Goal: Task Accomplishment & Management: Use online tool/utility

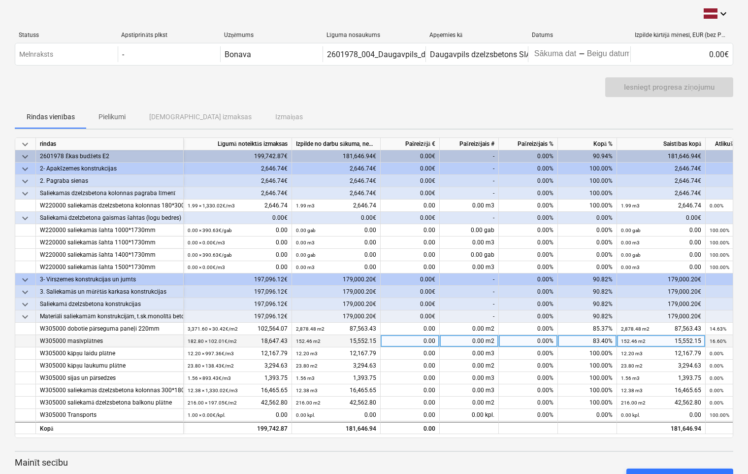
click at [417, 342] on div "0.00" at bounding box center [410, 341] width 59 height 12
type input "3095.28"
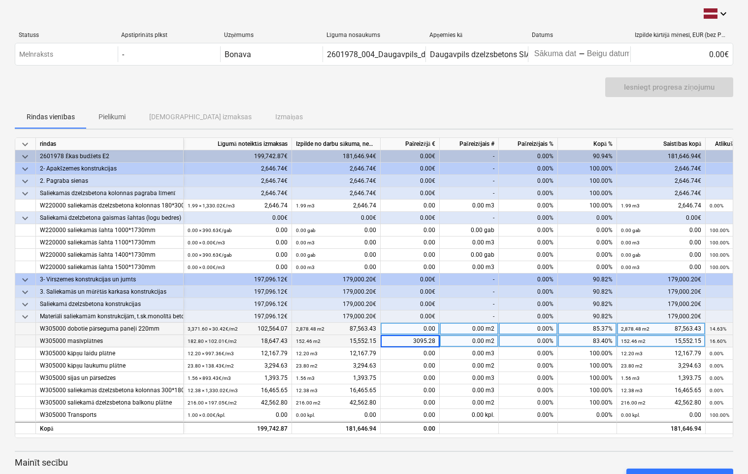
click at [413, 326] on div "0.00" at bounding box center [410, 328] width 59 height 12
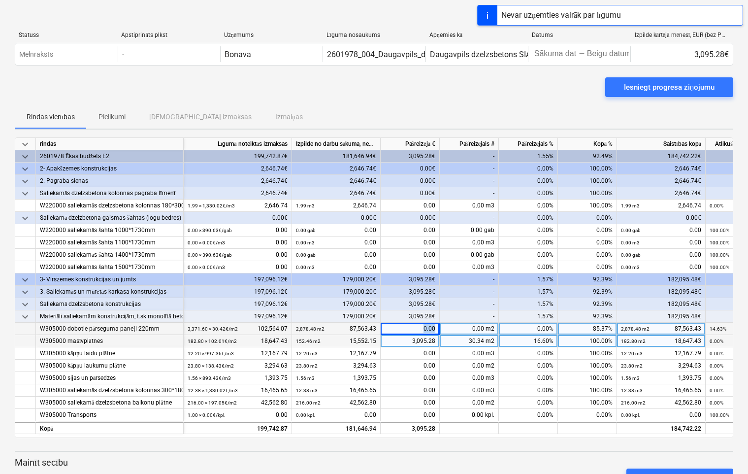
drag, startPoint x: 413, startPoint y: 326, endPoint x: 437, endPoint y: 329, distance: 24.2
click at [437, 329] on div "0.00" at bounding box center [410, 328] width 59 height 12
type input "15000.64"
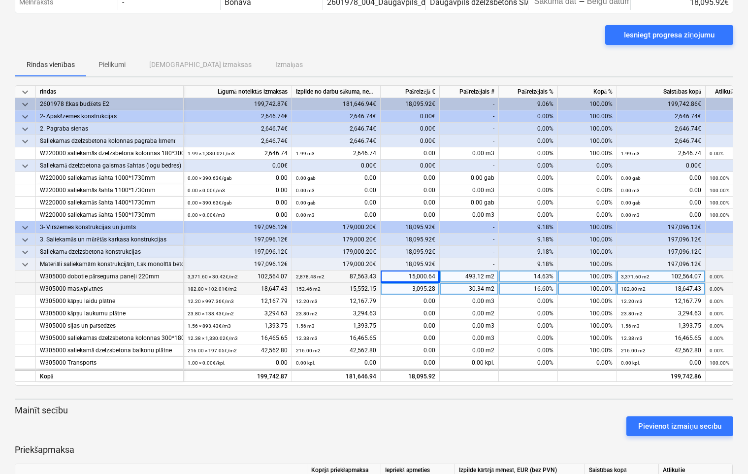
scroll to position [87, 0]
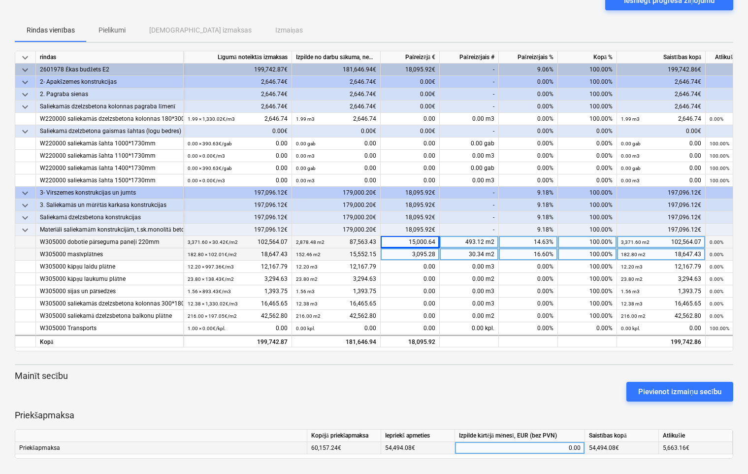
click at [542, 449] on div "0.00" at bounding box center [520, 448] width 122 height 12
type input "5663.16"
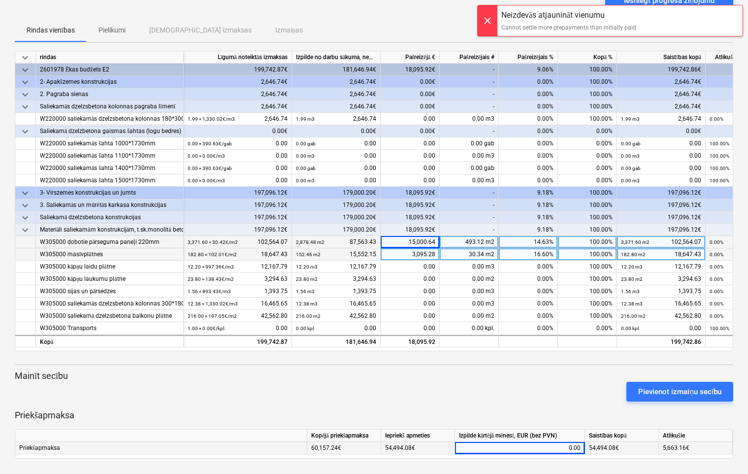
click at [491, 17] on div at bounding box center [488, 20] width 20 height 31
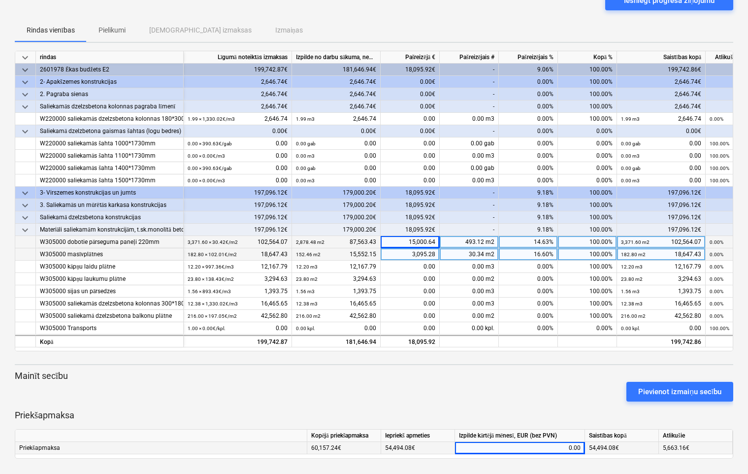
click at [559, 445] on div "0.00" at bounding box center [520, 448] width 122 height 12
type input "5663.16"
click at [564, 447] on div "0.00" at bounding box center [520, 448] width 122 height 12
type input "5663.16"
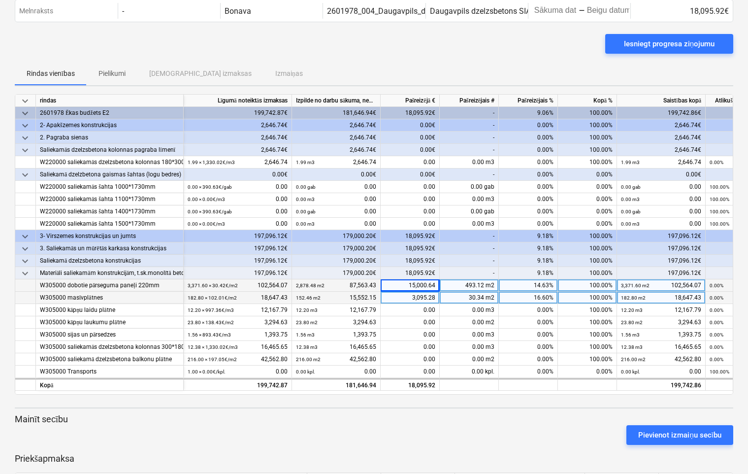
scroll to position [87, 0]
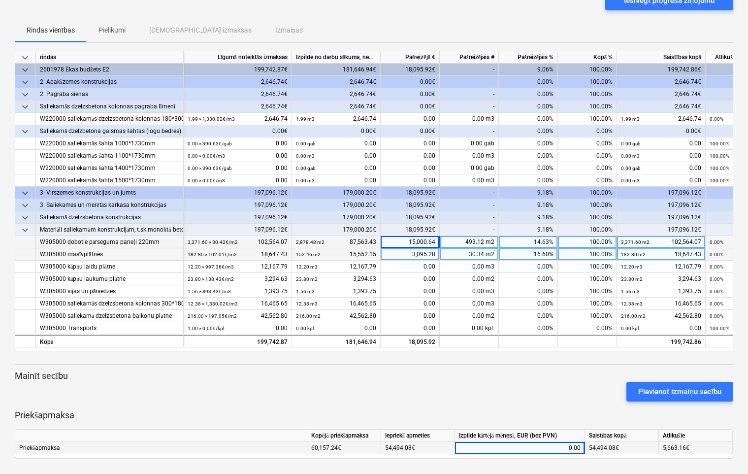
click at [560, 446] on div "0.00" at bounding box center [520, 448] width 122 height 12
type input "5663.16"
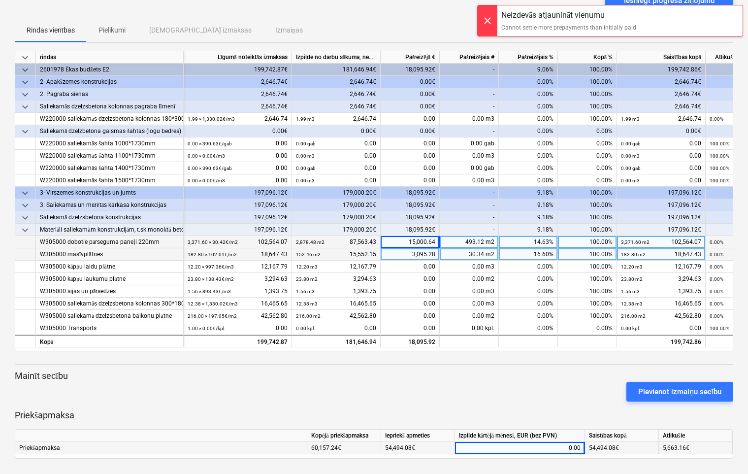
click at [483, 21] on div at bounding box center [488, 20] width 20 height 31
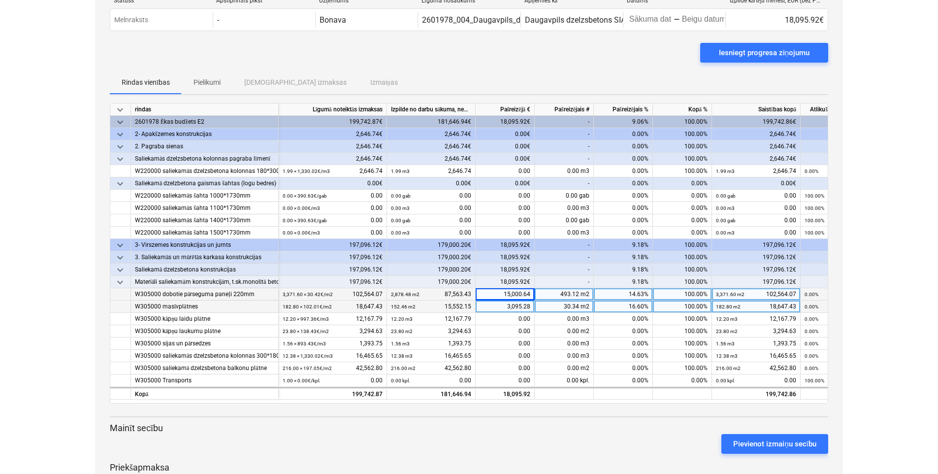
scroll to position [0, 0]
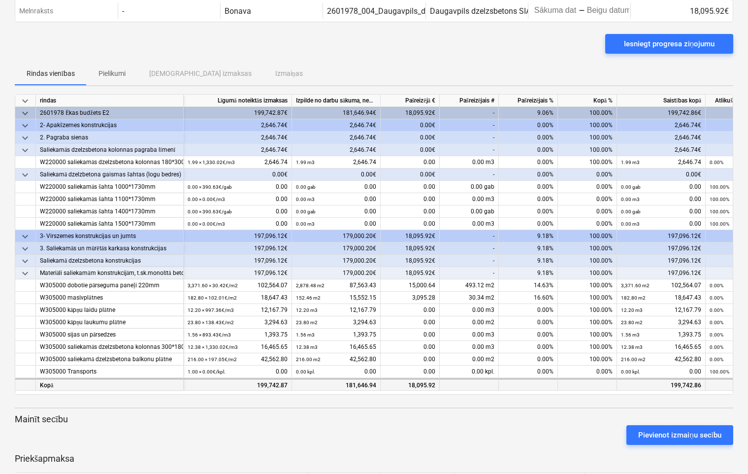
scroll to position [87, 0]
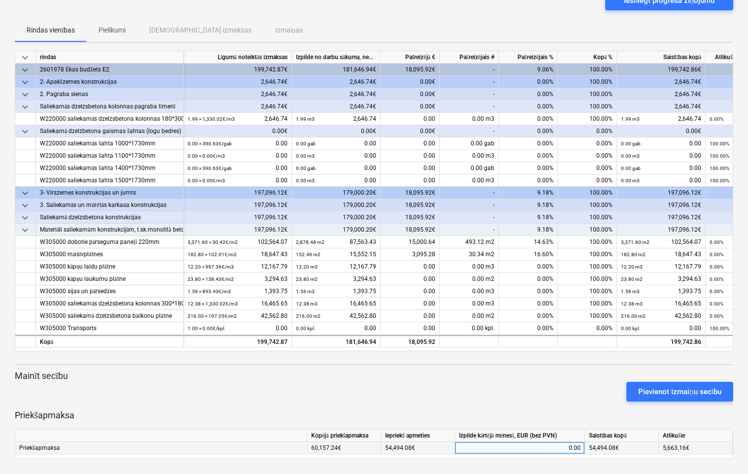
click at [549, 445] on div "0.00" at bounding box center [520, 448] width 122 height 12
type input "5428.78"
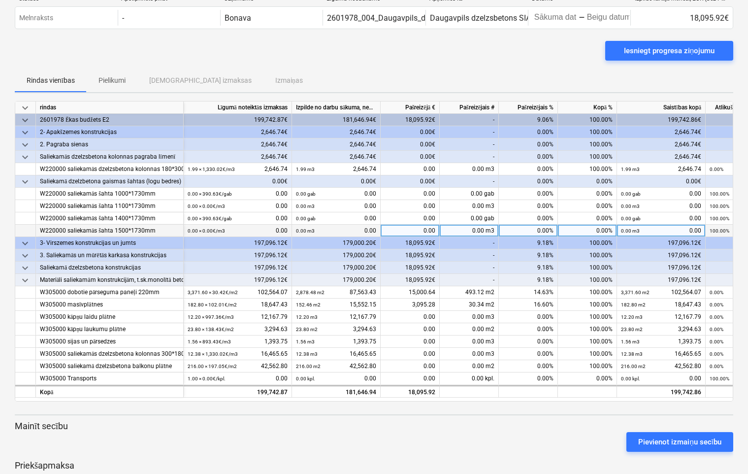
scroll to position [0, 0]
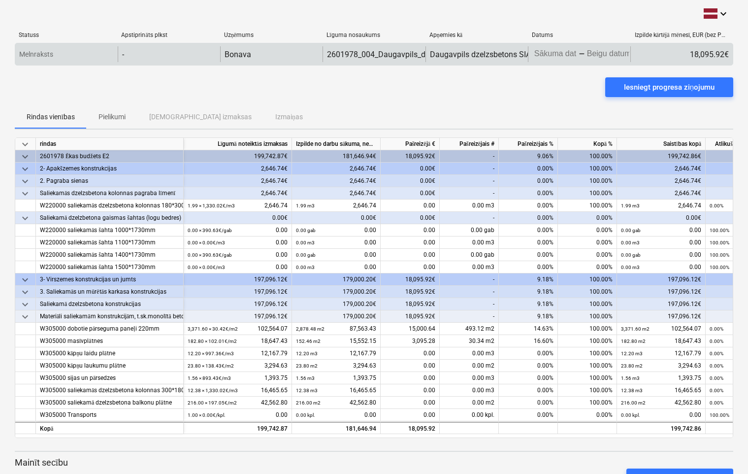
click at [565, 49] on body "keyboard_arrow_down Statuss Apstiprināts plkst Uzņēmums Līguma nosaukums Apņemi…" at bounding box center [374, 237] width 748 height 474
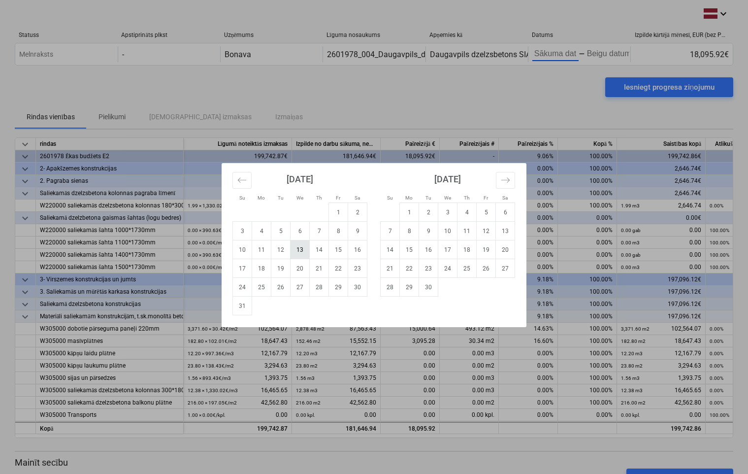
click at [301, 245] on td "13" at bounding box center [299, 249] width 19 height 19
type input "[DATE]"
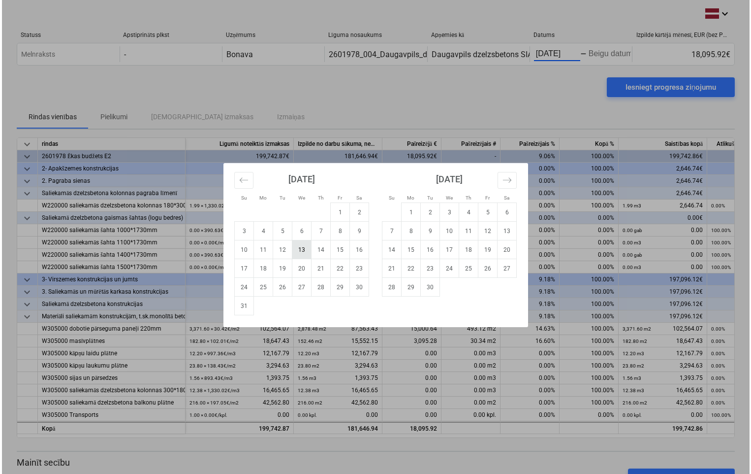
scroll to position [0, 1]
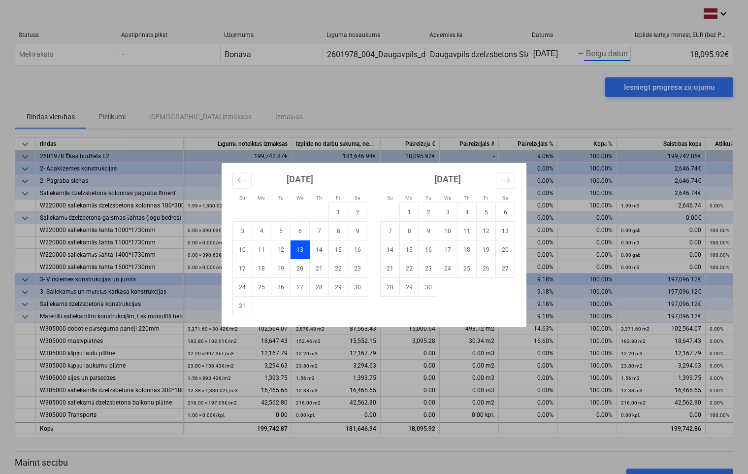
click at [634, 89] on div "Su Mo Tu We Th Fr Sa Su Mo Tu We Th Fr Sa [DATE] 1 2 3 4 5 6 7 8 9 10 11 12 13 …" at bounding box center [374, 237] width 748 height 474
click at [605, 54] on body "keyboard_arrow_down Statuss Apstiprināts plkst Uzņēmums Līguma nosaukums Apņemi…" at bounding box center [374, 237] width 748 height 474
click at [612, 50] on div "Su Mo Tu We Th Fr Sa Su Mo Tu We Th Fr Sa [DATE] 1 2 3 4 5 6 7 8 9 10 11 12 13 …" at bounding box center [374, 237] width 748 height 474
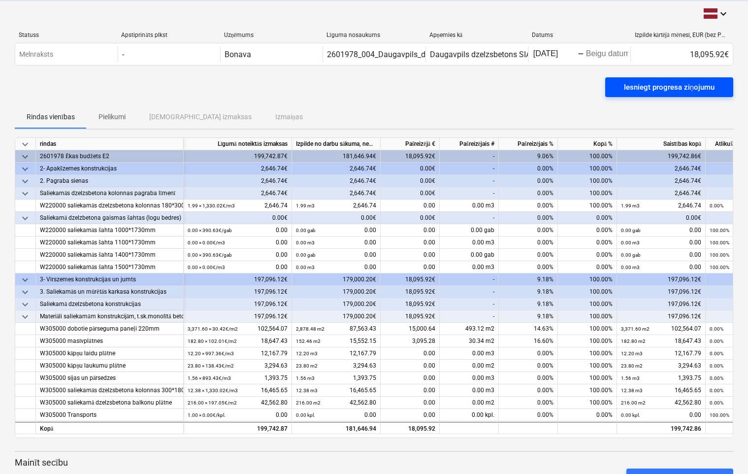
click at [633, 87] on div "Iesniegt progresa ziņojumu" at bounding box center [669, 87] width 91 height 13
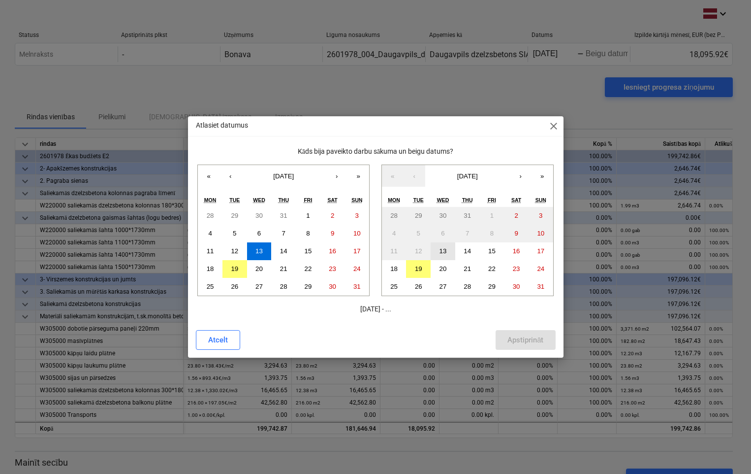
click at [445, 251] on abbr "13" at bounding box center [443, 250] width 7 height 7
click at [518, 345] on div "Apstiprināt" at bounding box center [526, 339] width 36 height 13
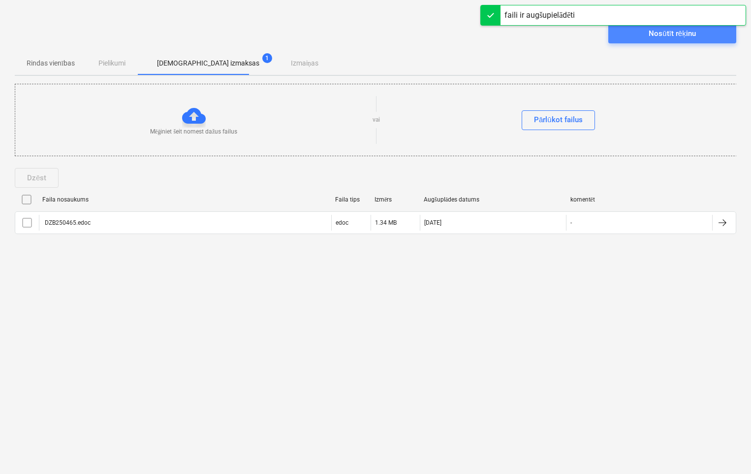
click at [670, 34] on div "Nosūtīt rēķinu" at bounding box center [672, 33] width 47 height 13
